Goal: Task Accomplishment & Management: Complete application form

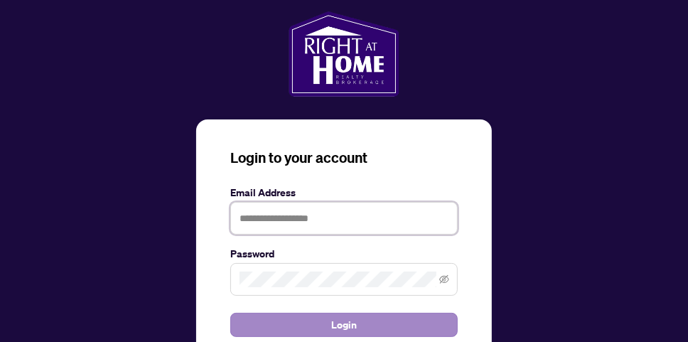
type input "**********"
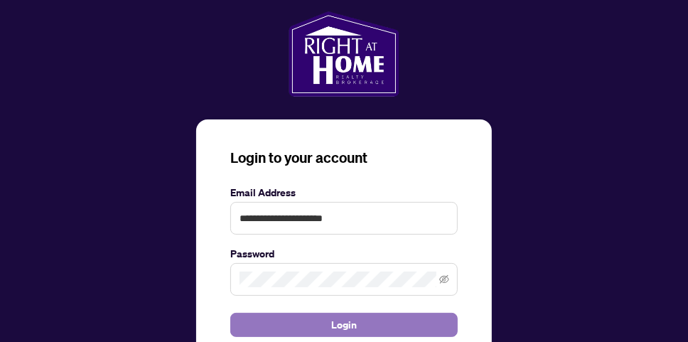
click at [351, 325] on span "Login" at bounding box center [344, 324] width 26 height 23
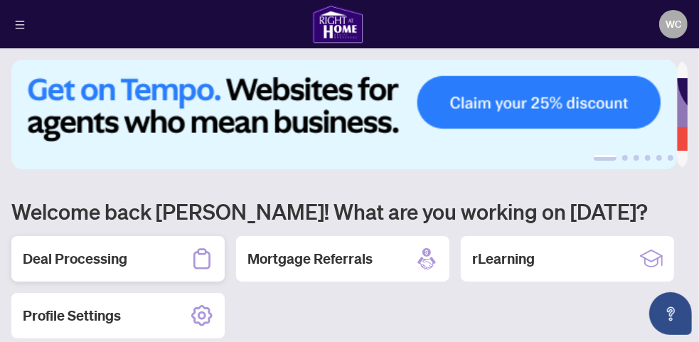
click at [112, 257] on h2 "Deal Processing" at bounding box center [75, 259] width 104 height 20
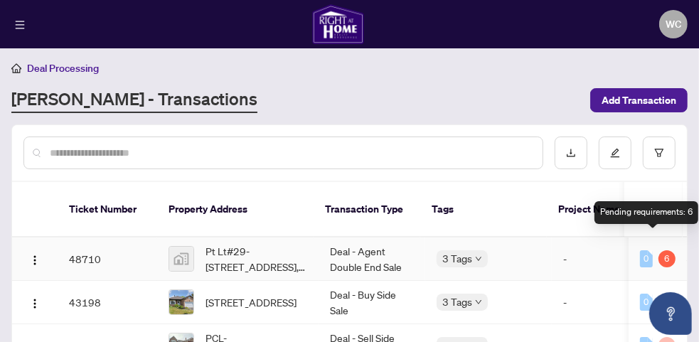
click at [658, 250] on div "6" at bounding box center [666, 258] width 17 height 17
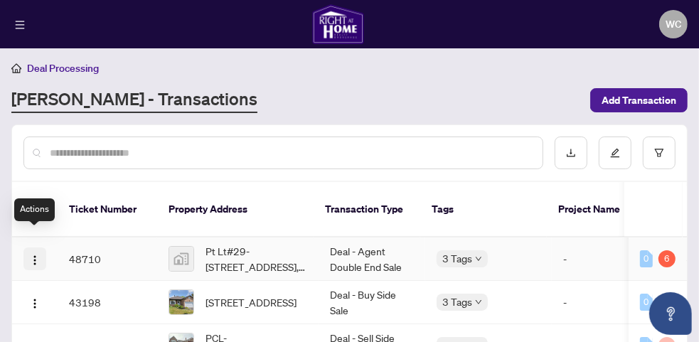
click at [37, 254] on img "button" at bounding box center [34, 259] width 11 height 11
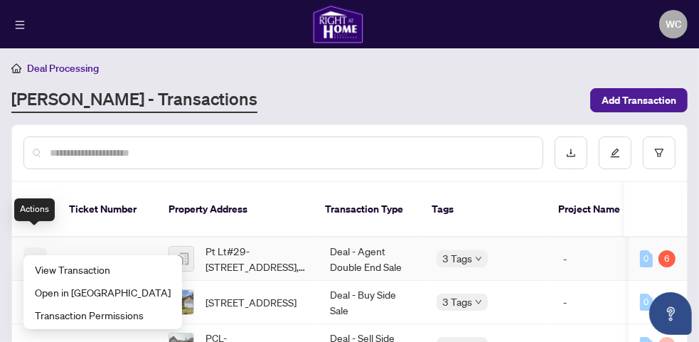
click at [35, 254] on img "button" at bounding box center [34, 259] width 11 height 11
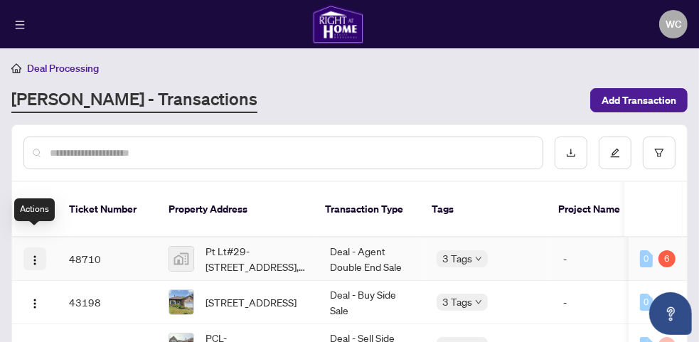
click at [35, 254] on img "button" at bounding box center [34, 259] width 11 height 11
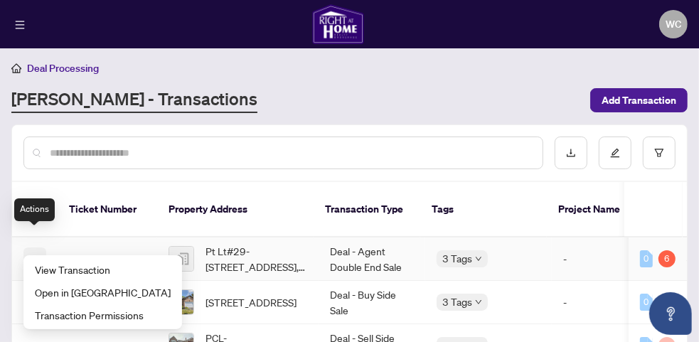
click at [35, 254] on img "button" at bounding box center [34, 259] width 11 height 11
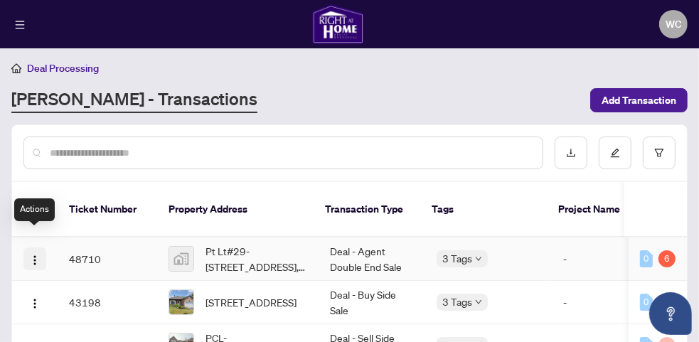
click at [32, 254] on img "button" at bounding box center [34, 259] width 11 height 11
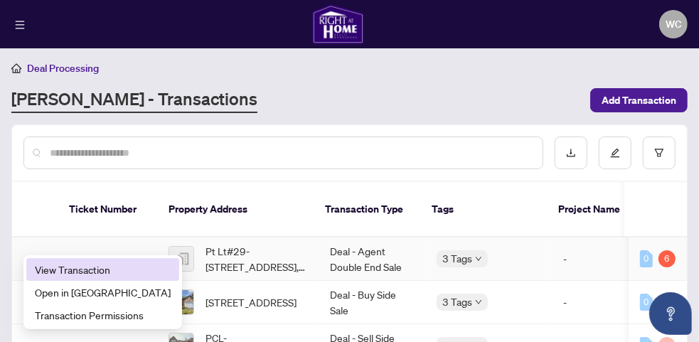
click at [39, 268] on span "View Transaction" at bounding box center [103, 270] width 136 height 16
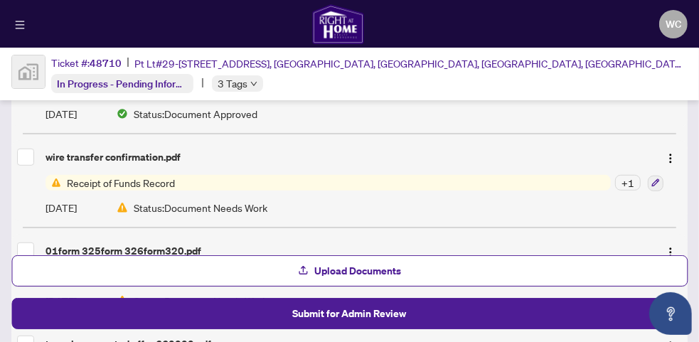
scroll to position [417, 0]
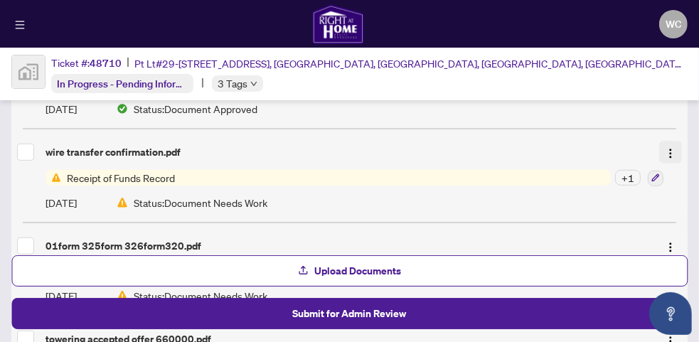
click at [665, 152] on img "button" at bounding box center [670, 153] width 11 height 11
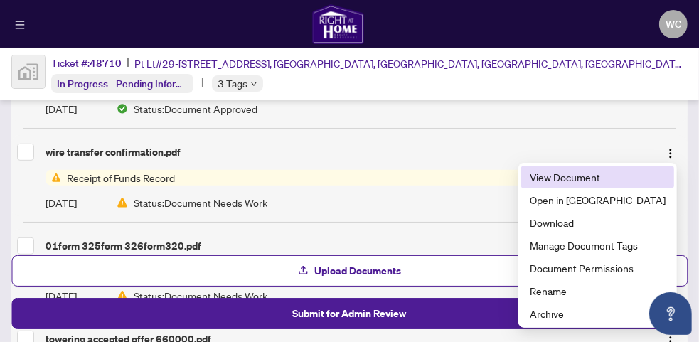
click at [604, 179] on span "View Document" at bounding box center [598, 177] width 136 height 16
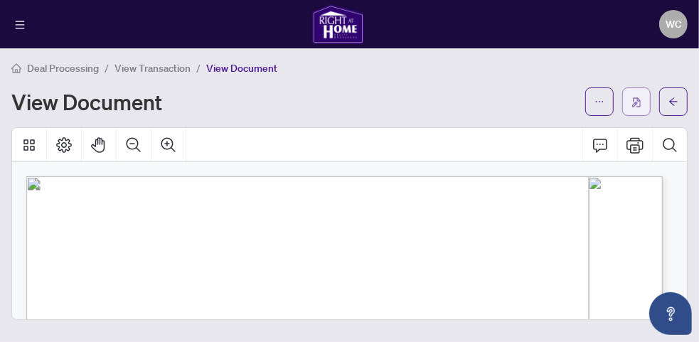
click at [639, 98] on img "button" at bounding box center [636, 102] width 9 height 10
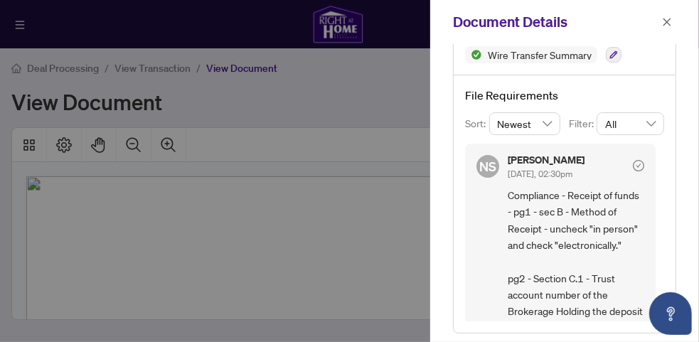
scroll to position [155, 0]
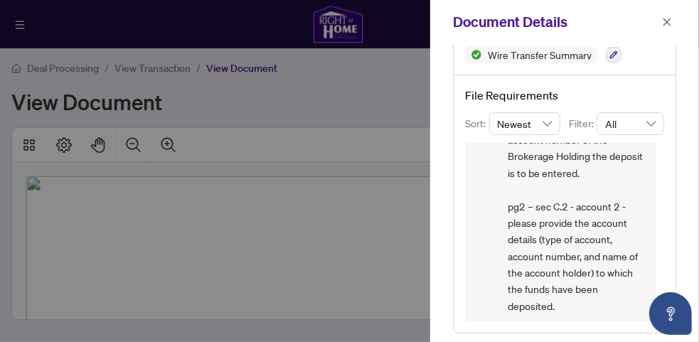
click at [655, 193] on div "NS Neena Sharma Aug/29/2025, 02:30pm Compliance - Receipt of funds - pg1 - sec …" at bounding box center [564, 233] width 199 height 178
drag, startPoint x: 660, startPoint y: 226, endPoint x: 660, endPoint y: 217, distance: 9.2
click at [660, 217] on div "NS Neena Sharma Aug/29/2025, 02:30pm Compliance - Receipt of funds - pg1 - sec …" at bounding box center [564, 233] width 199 height 178
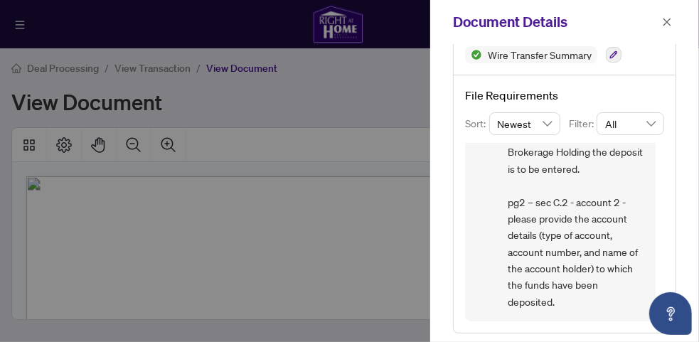
scroll to position [175, 0]
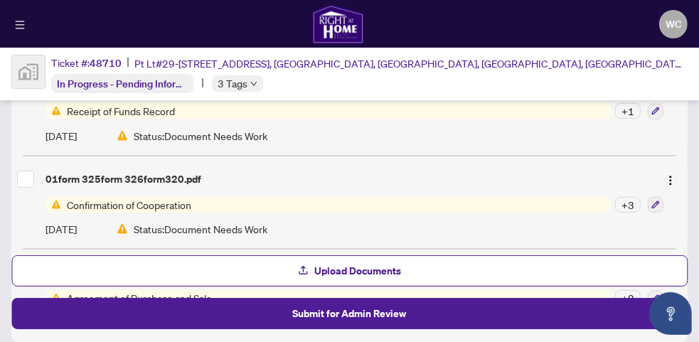
scroll to position [512, 0]
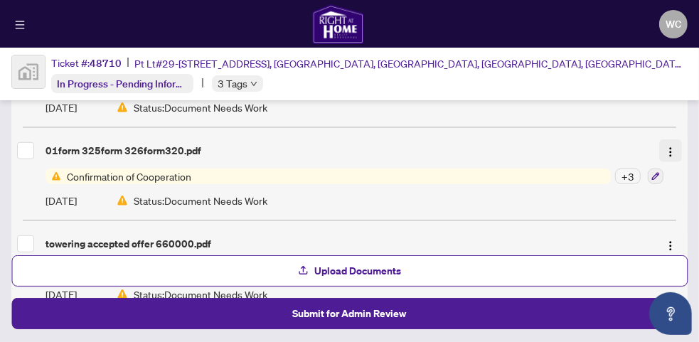
click at [665, 148] on img "button" at bounding box center [670, 151] width 11 height 11
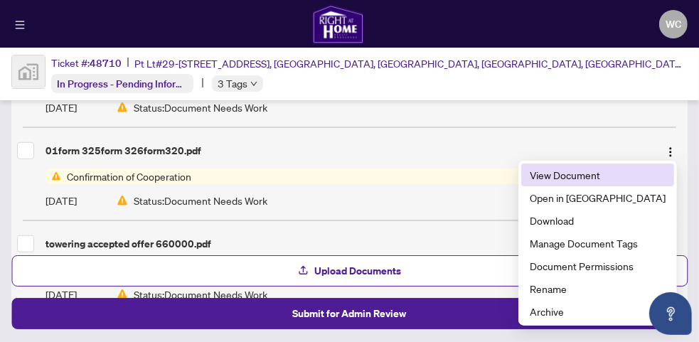
click at [609, 173] on span "View Document" at bounding box center [598, 175] width 136 height 16
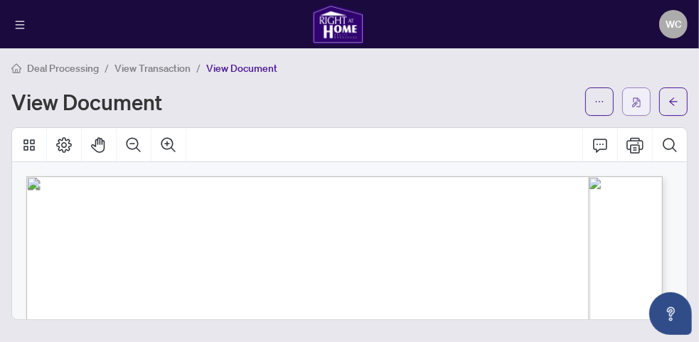
click at [633, 100] on img "button" at bounding box center [636, 102] width 9 height 10
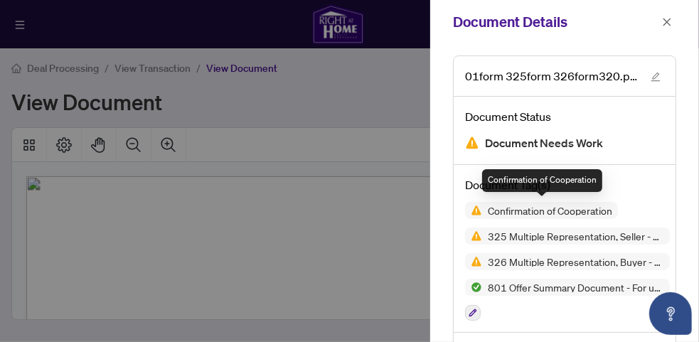
click at [577, 208] on span "Confirmation of Cooperation" at bounding box center [550, 210] width 136 height 10
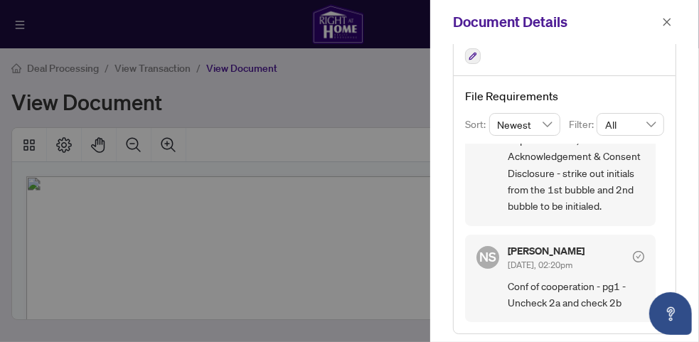
scroll to position [4, 0]
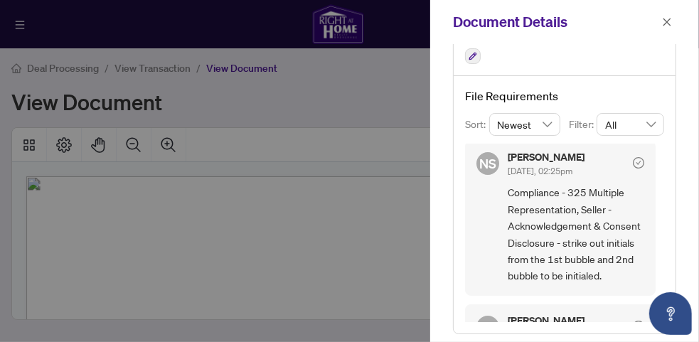
click at [322, 129] on div at bounding box center [349, 171] width 699 height 342
click at [338, 112] on div at bounding box center [349, 171] width 699 height 342
click at [671, 20] on icon "close" at bounding box center [667, 22] width 10 height 10
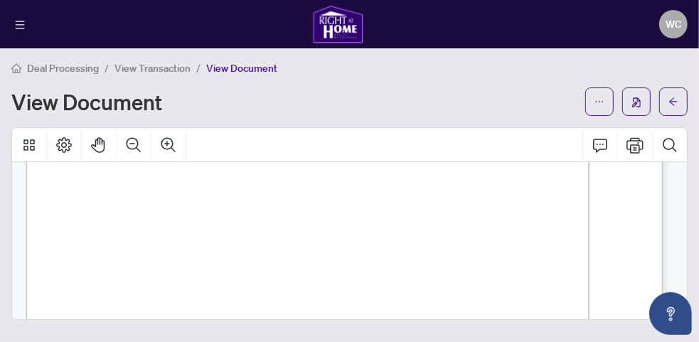
scroll to position [1012, 0]
click at [638, 144] on icon "Print" at bounding box center [634, 145] width 17 height 16
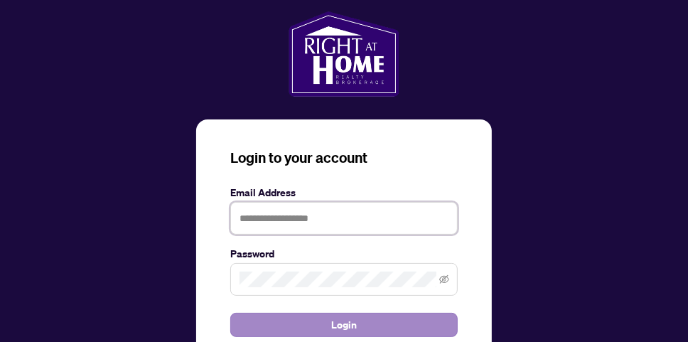
type input "**********"
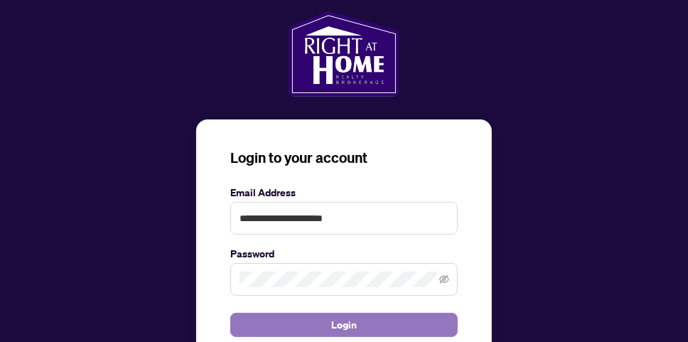
click at [380, 323] on button "Login" at bounding box center [343, 325] width 227 height 24
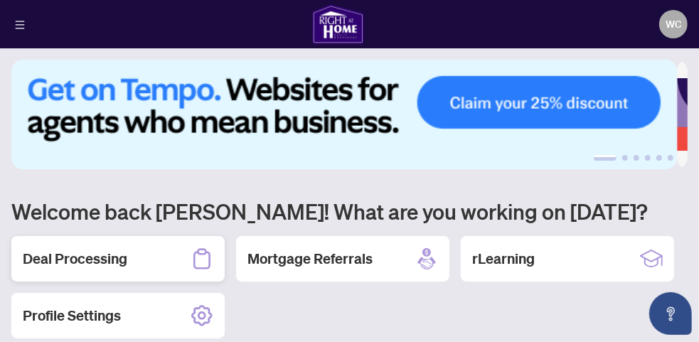
click at [90, 259] on h2 "Deal Processing" at bounding box center [75, 259] width 104 height 20
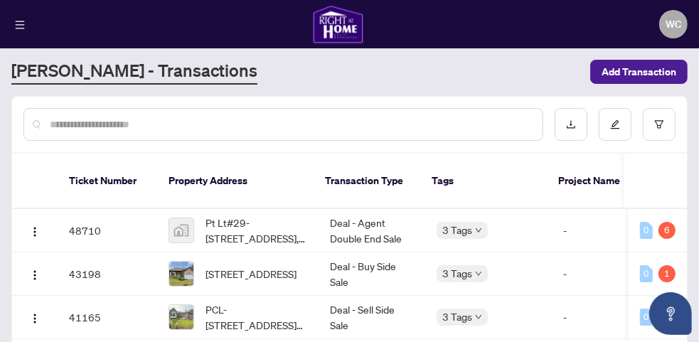
scroll to position [33, 0]
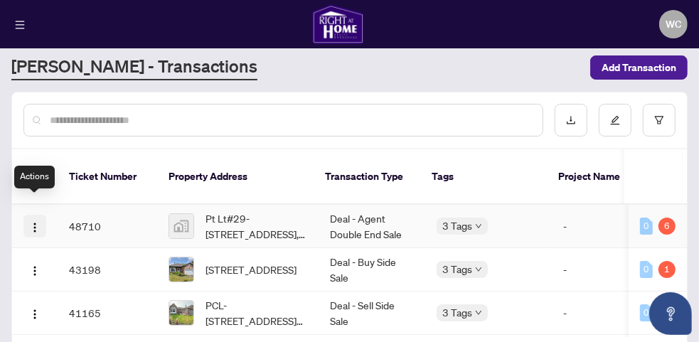
click at [37, 222] on img "button" at bounding box center [34, 227] width 11 height 11
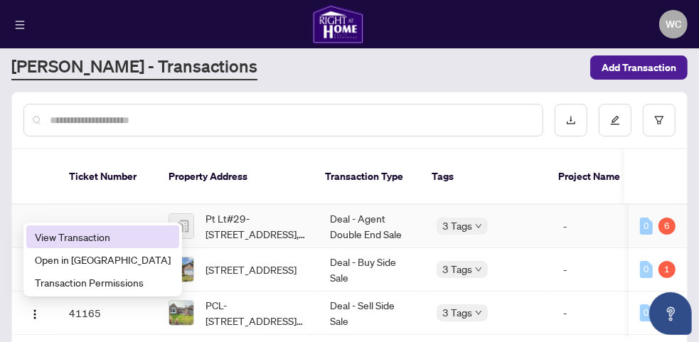
click at [54, 237] on span "View Transaction" at bounding box center [103, 237] width 136 height 16
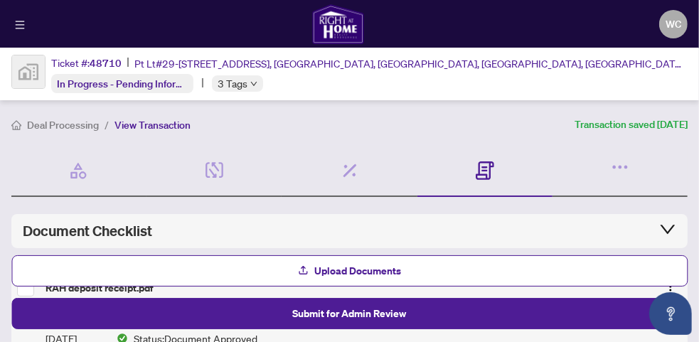
scroll to position [81, 0]
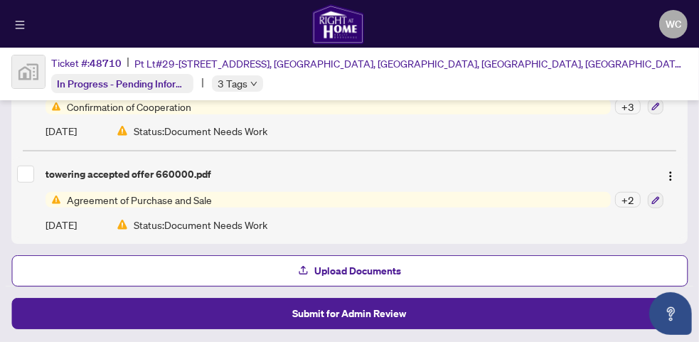
scroll to position [581, 0]
click at [690, 328] on button "Open asap" at bounding box center [670, 313] width 43 height 43
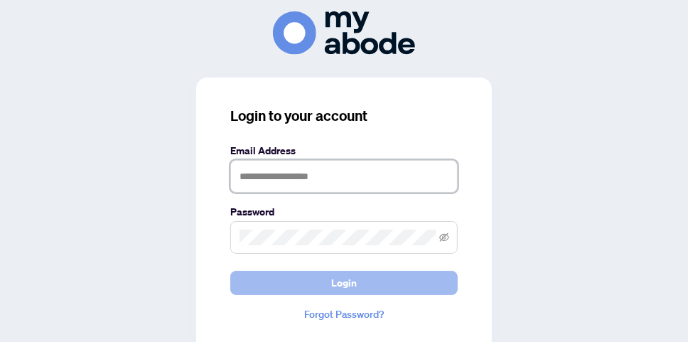
type input "**********"
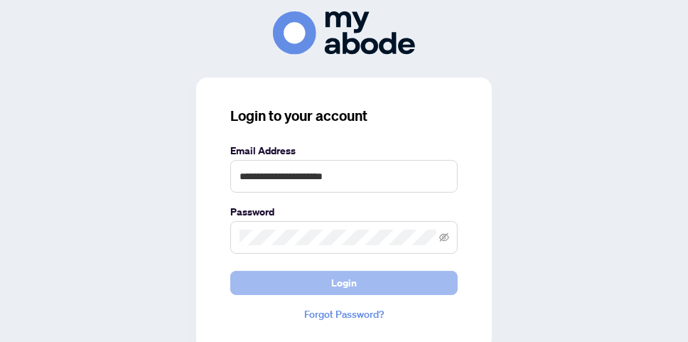
click at [350, 279] on span "Login" at bounding box center [344, 283] width 26 height 23
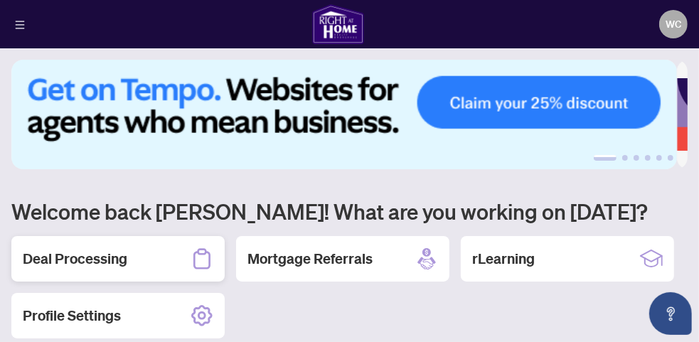
click at [159, 262] on div "Deal Processing" at bounding box center [117, 258] width 213 height 45
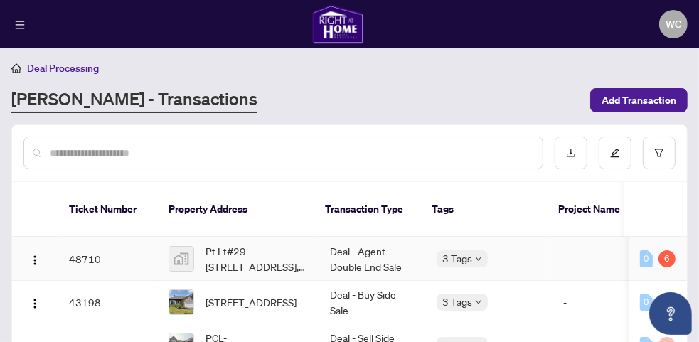
click at [82, 243] on td "48710" at bounding box center [108, 258] width 100 height 43
drag, startPoint x: 82, startPoint y: 243, endPoint x: 63, endPoint y: 241, distance: 19.3
click at [63, 241] on td "48710" at bounding box center [108, 258] width 100 height 43
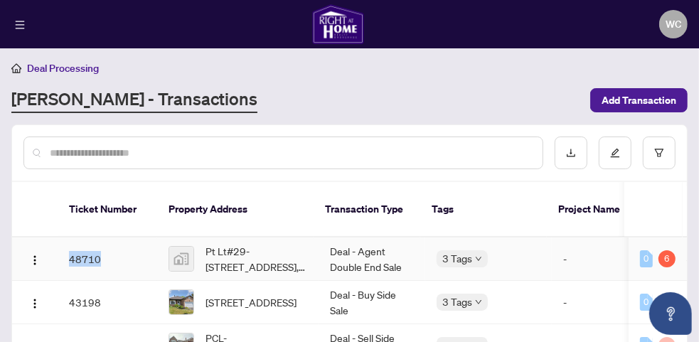
click at [107, 246] on td "48710" at bounding box center [108, 258] width 100 height 43
click at [193, 243] on div "Pt Lt#29-[STREET_ADDRESS], [GEOGRAPHIC_DATA], [GEOGRAPHIC_DATA], [GEOGRAPHIC_DA…" at bounding box center [237, 258] width 139 height 31
drag, startPoint x: 193, startPoint y: 240, endPoint x: 252, endPoint y: 242, distance: 58.3
click at [252, 243] on span "Pt Lt#29-[STREET_ADDRESS], [GEOGRAPHIC_DATA], [GEOGRAPHIC_DATA], [GEOGRAPHIC_DA…" at bounding box center [256, 258] width 102 height 31
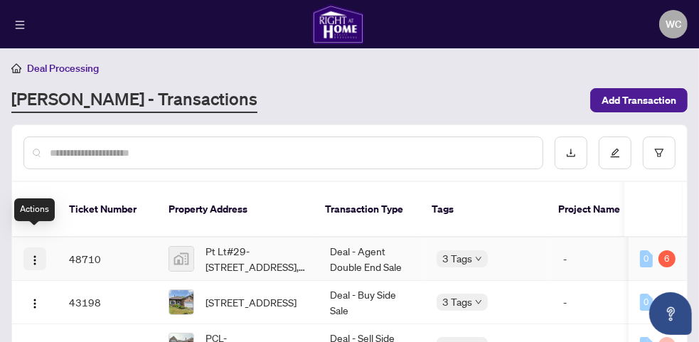
click at [32, 254] on img "button" at bounding box center [34, 259] width 11 height 11
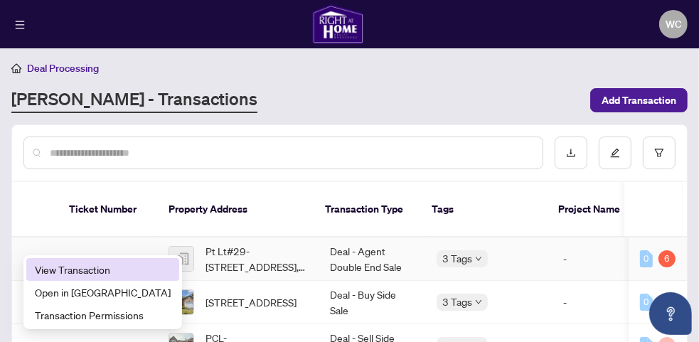
click at [61, 276] on span "View Transaction" at bounding box center [103, 270] width 136 height 16
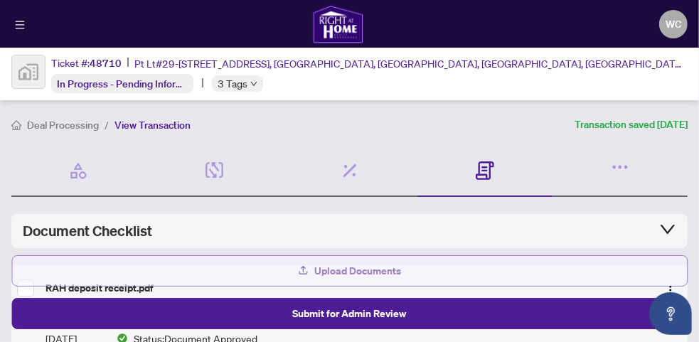
click at [394, 271] on span "Upload Documents" at bounding box center [358, 270] width 87 height 23
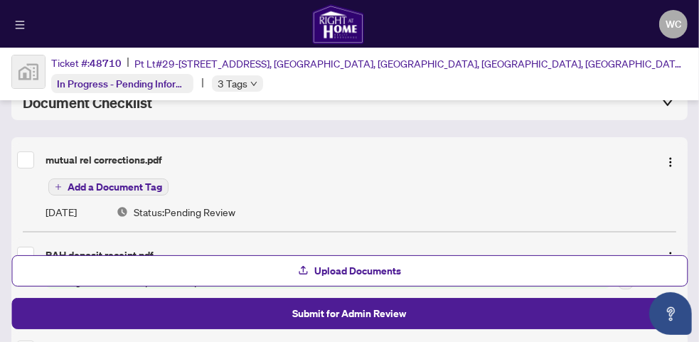
scroll to position [142, 0]
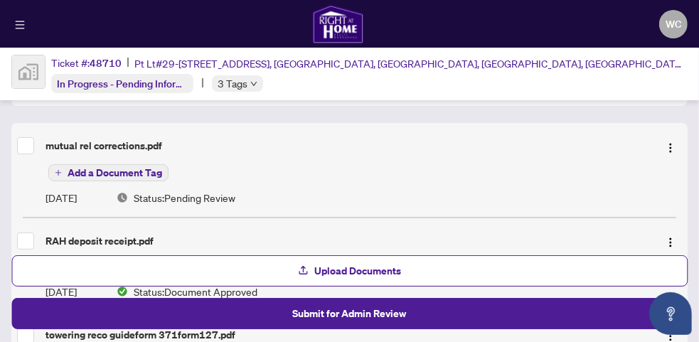
click at [140, 169] on span "Add a Document Tag" at bounding box center [115, 173] width 95 height 10
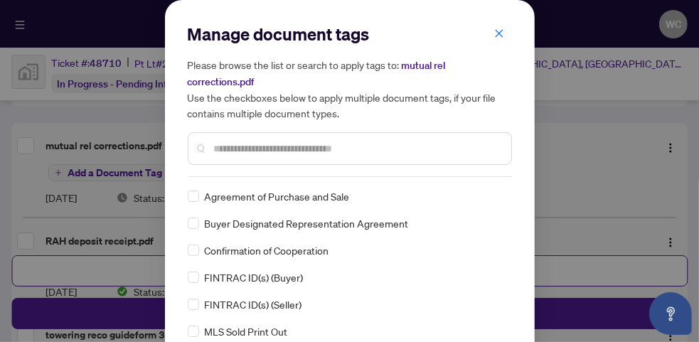
click at [214, 146] on input "text" at bounding box center [357, 149] width 286 height 16
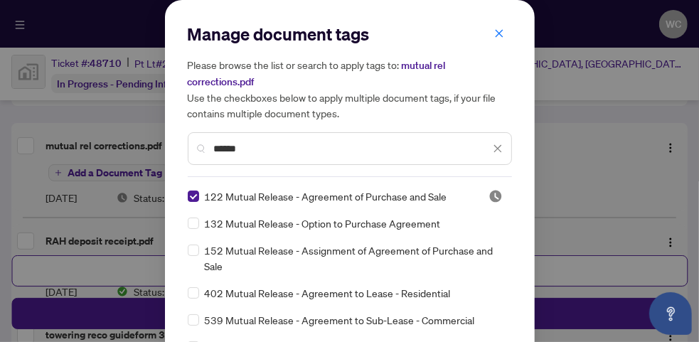
scroll to position [31, 0]
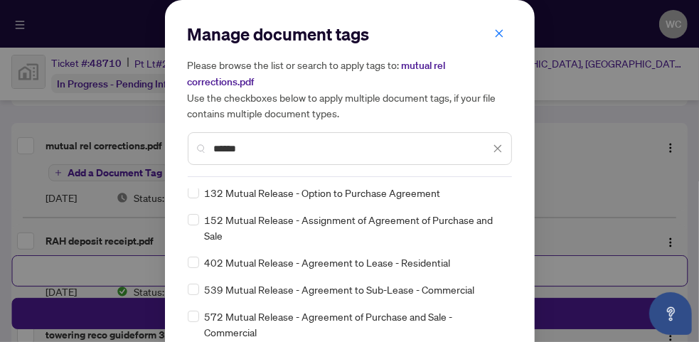
click at [240, 149] on input "******" at bounding box center [352, 149] width 276 height 16
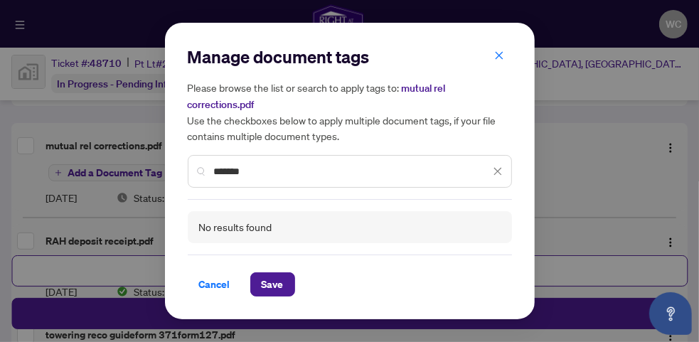
scroll to position [0, 0]
type input "*"
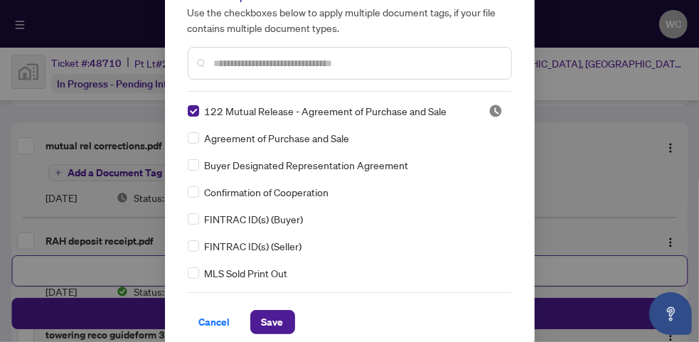
scroll to position [97, 0]
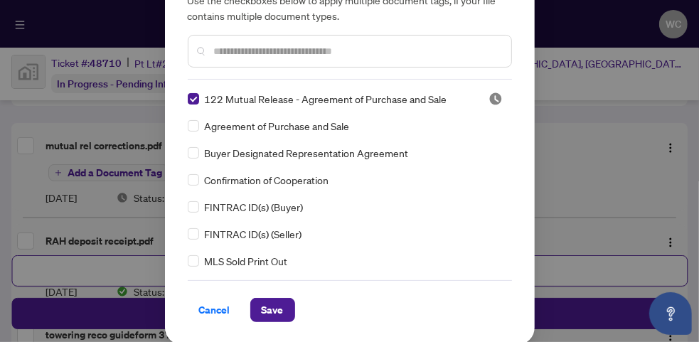
click at [268, 282] on div "Cancel Save" at bounding box center [350, 301] width 324 height 42
click at [214, 52] on input "text" at bounding box center [357, 51] width 286 height 16
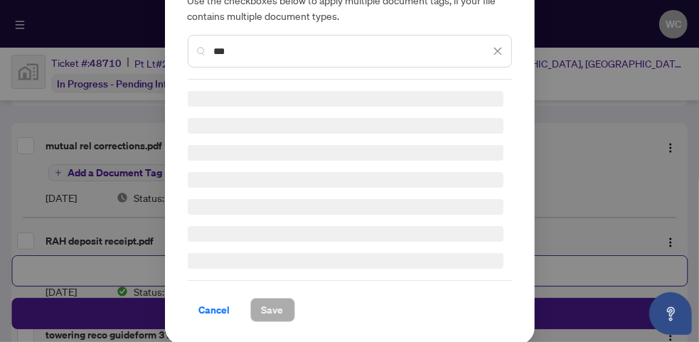
click at [208, 52] on div "Manage document tags Please browse the list or search to apply tags to: mutual …" at bounding box center [350, 2] width 324 height 154
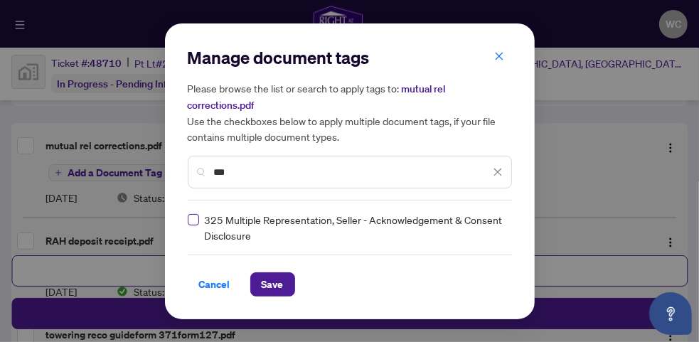
type input "***"
click at [264, 283] on span "Save" at bounding box center [273, 284] width 22 height 23
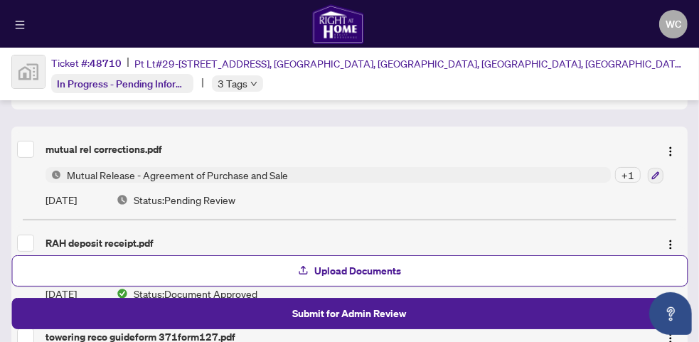
scroll to position [167, 0]
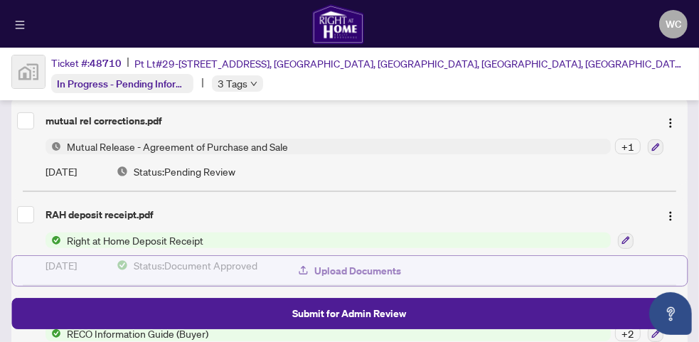
click at [338, 274] on span "Upload Documents" at bounding box center [358, 270] width 87 height 23
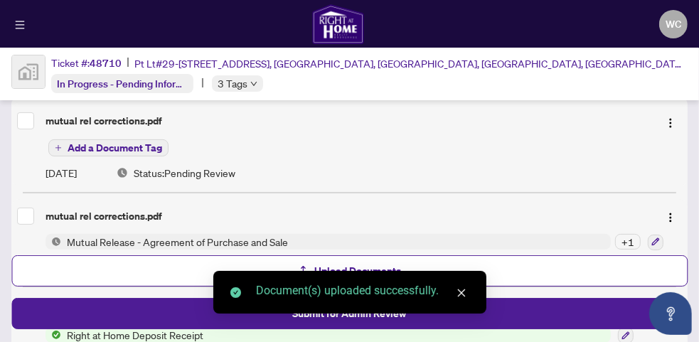
click at [105, 145] on span "Add a Document Tag" at bounding box center [115, 148] width 95 height 10
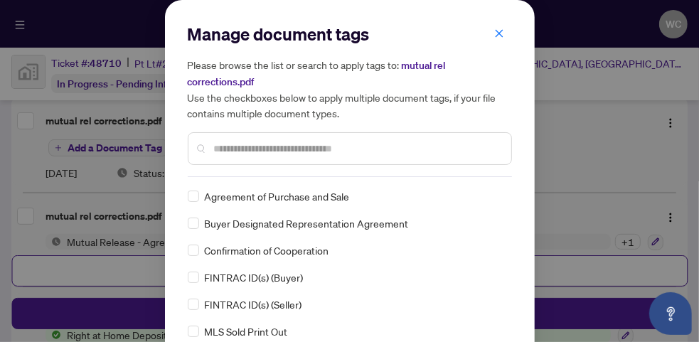
click at [215, 146] on input "text" at bounding box center [357, 149] width 286 height 16
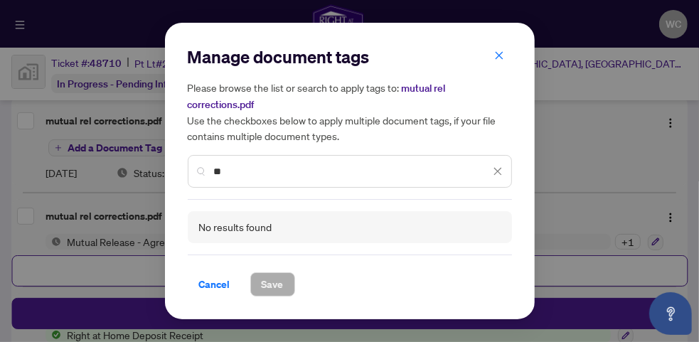
type input "*"
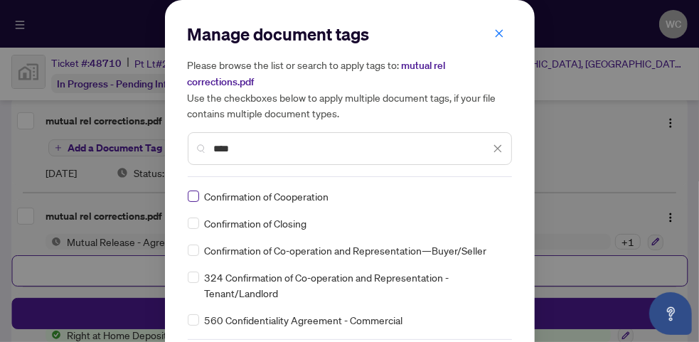
type input "****"
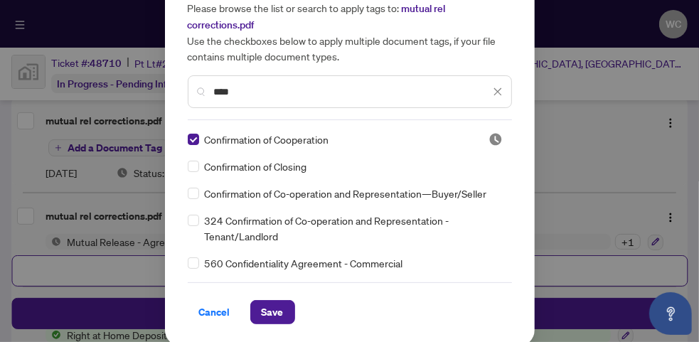
scroll to position [59, 0]
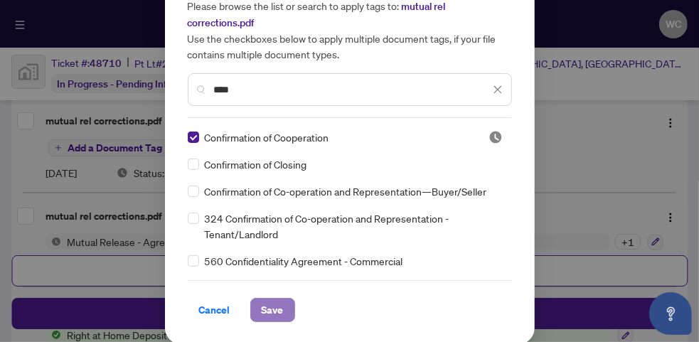
click at [269, 311] on span "Save" at bounding box center [273, 310] width 22 height 23
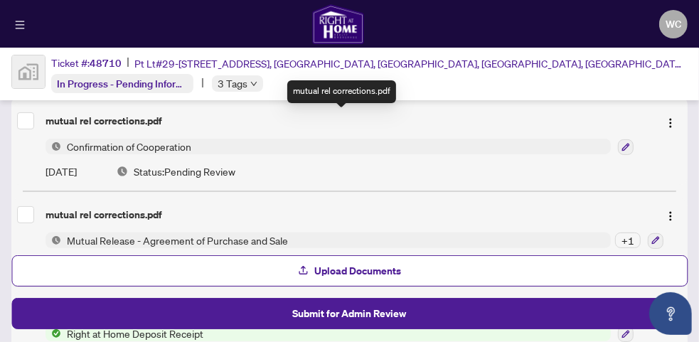
click at [129, 122] on div "mutual rel corrections.pdf" at bounding box center [346, 121] width 602 height 16
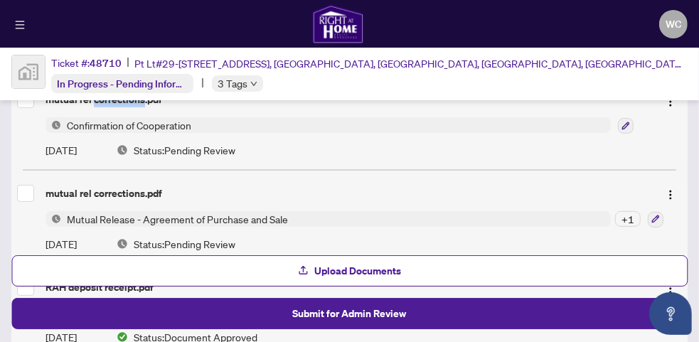
scroll to position [200, 0]
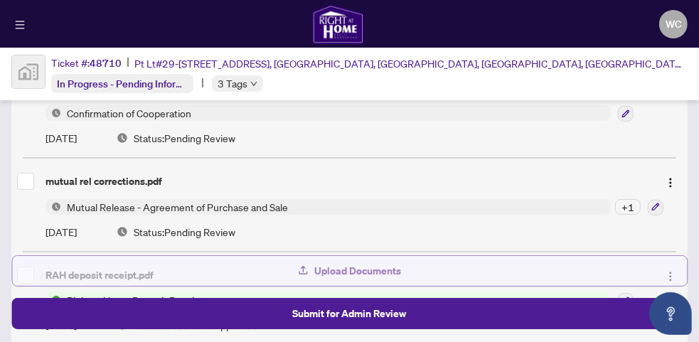
click at [377, 271] on span "Upload Documents" at bounding box center [358, 270] width 87 height 23
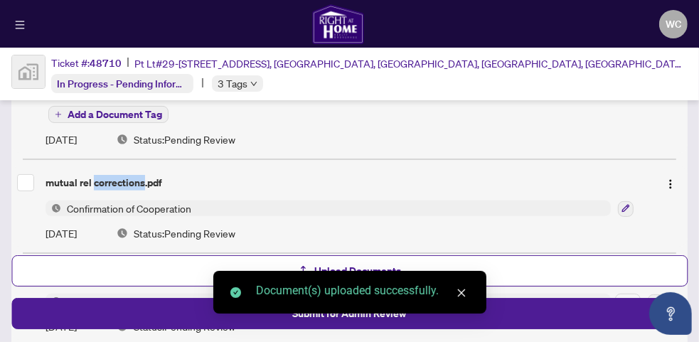
click at [75, 112] on span "Add a Document Tag" at bounding box center [115, 114] width 95 height 10
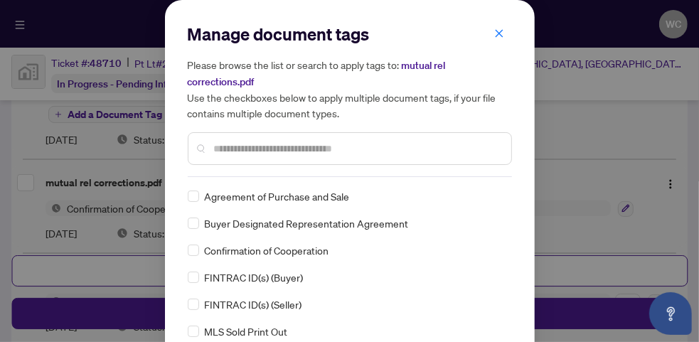
click at [214, 143] on input "text" at bounding box center [357, 149] width 286 height 16
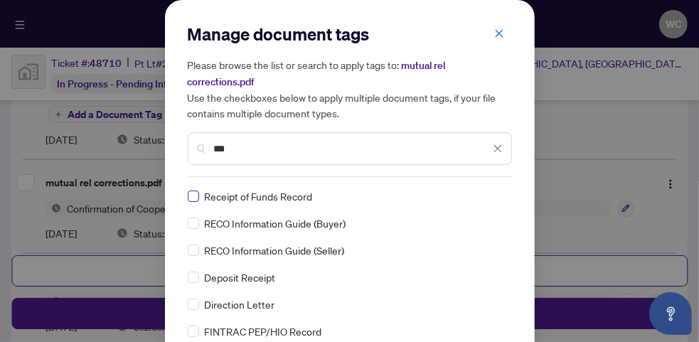
type input "***"
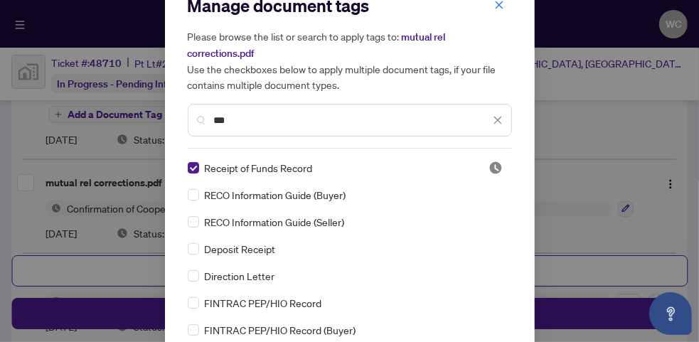
scroll to position [97, 0]
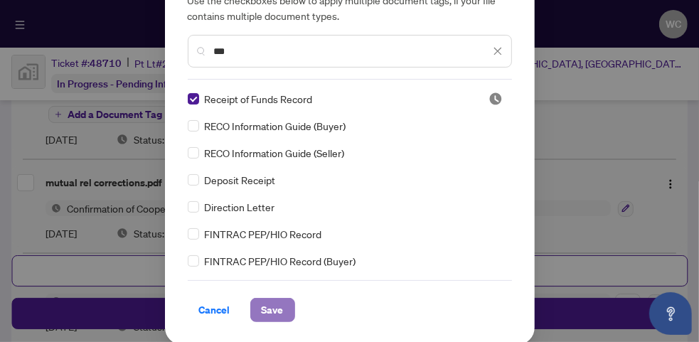
click at [266, 299] on span "Save" at bounding box center [273, 310] width 22 height 23
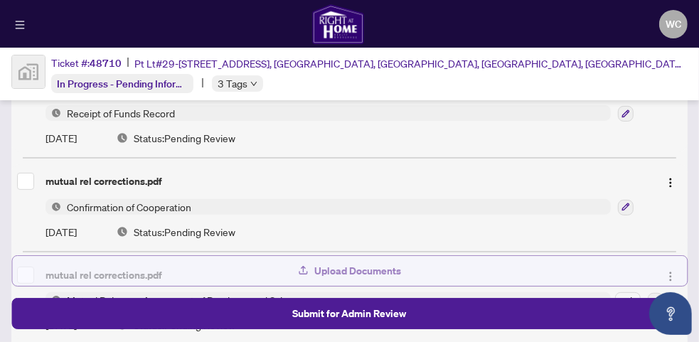
click at [346, 274] on span "Upload Documents" at bounding box center [358, 270] width 87 height 23
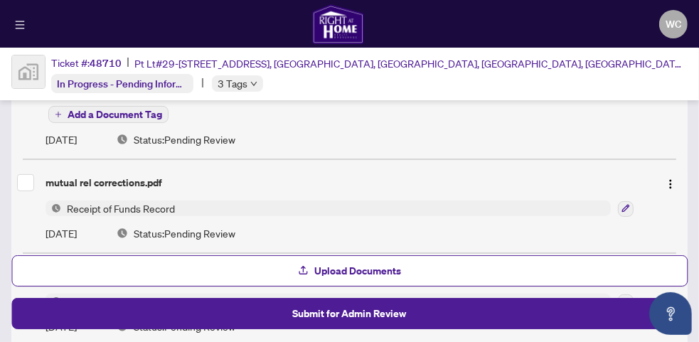
click at [98, 112] on span "Add a Document Tag" at bounding box center [115, 114] width 95 height 10
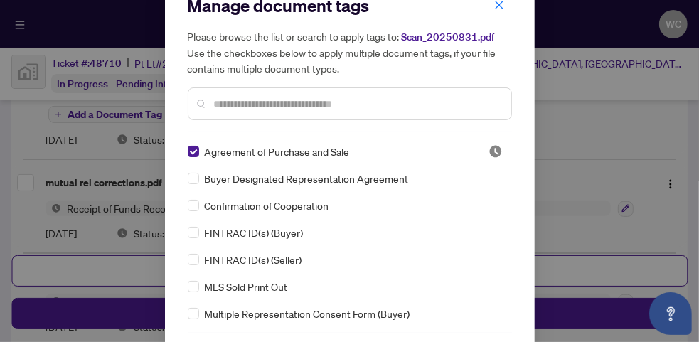
scroll to position [82, 0]
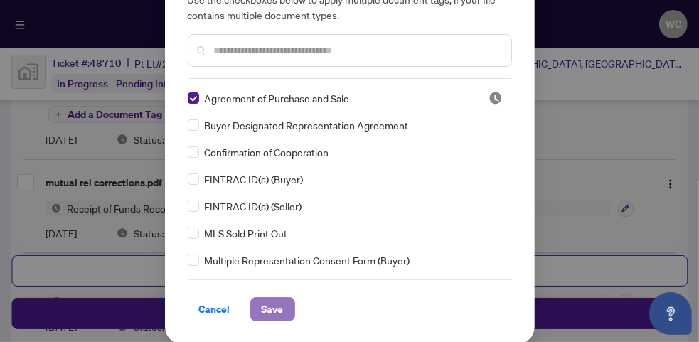
click at [270, 309] on span "Save" at bounding box center [273, 309] width 22 height 23
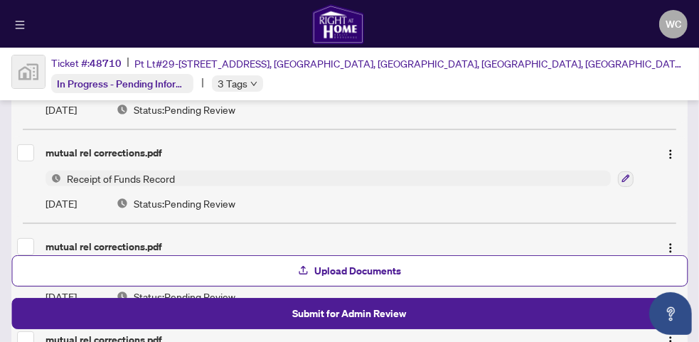
scroll to position [257, 0]
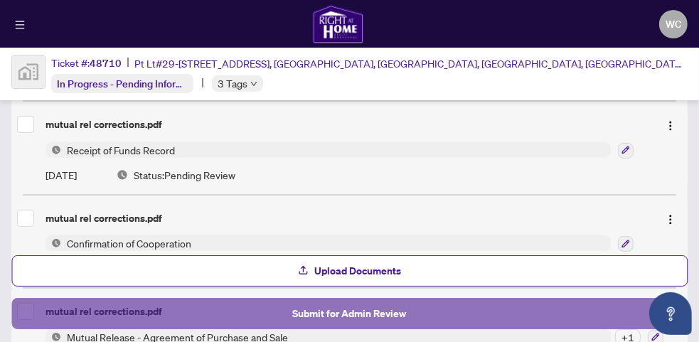
click at [353, 313] on span "Submit for Admin Review" at bounding box center [350, 313] width 114 height 23
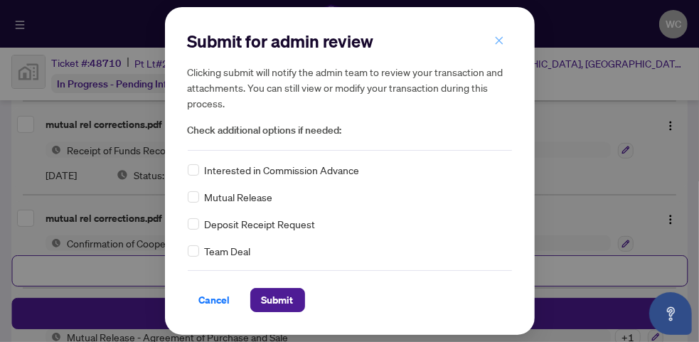
click at [499, 42] on icon "close" at bounding box center [499, 41] width 10 height 10
